Goal: Information Seeking & Learning: Find specific fact

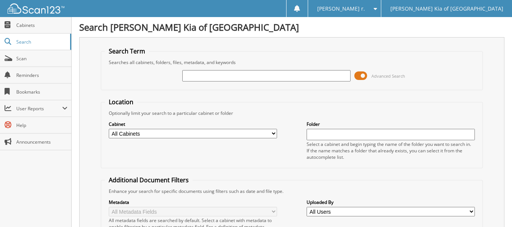
click at [209, 75] on input "text" at bounding box center [266, 75] width 168 height 11
type input "93726"
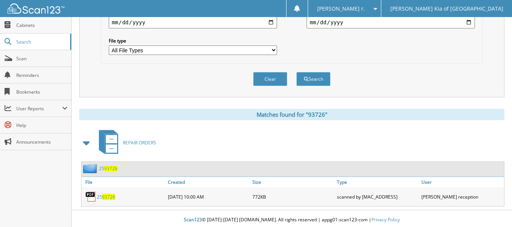
scroll to position [239, 0]
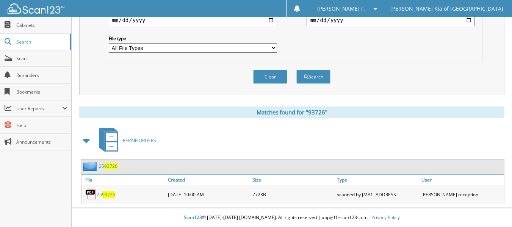
click at [105, 166] on span "93726" at bounding box center [110, 166] width 13 height 6
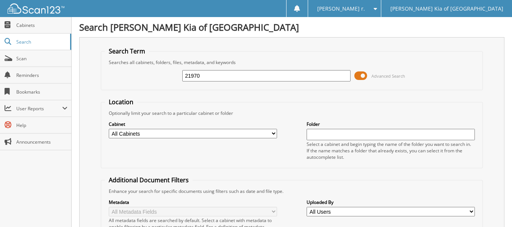
type input "21970"
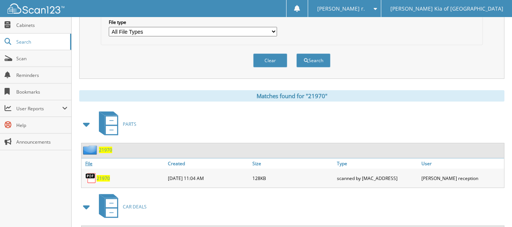
scroll to position [265, 0]
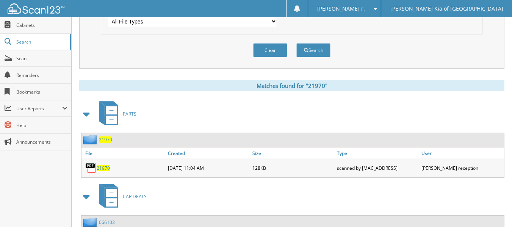
click at [105, 141] on span "21970" at bounding box center [105, 139] width 13 height 6
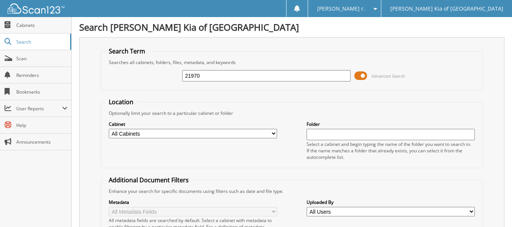
type input "21970"
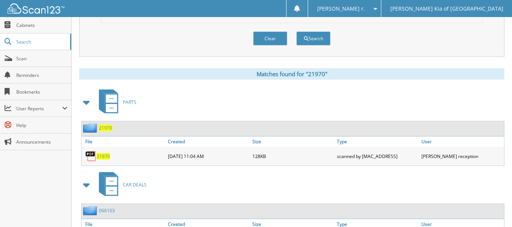
scroll to position [334, 0]
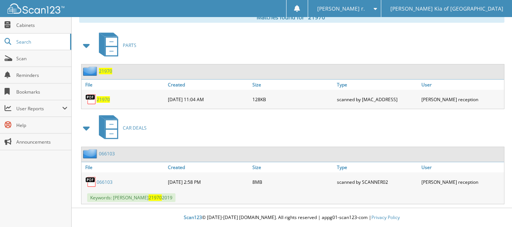
click at [105, 96] on link "21970" at bounding box center [103, 99] width 13 height 6
